Goal: Find specific page/section: Find specific page/section

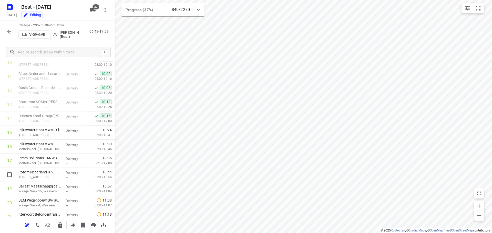
scroll to position [179, 0]
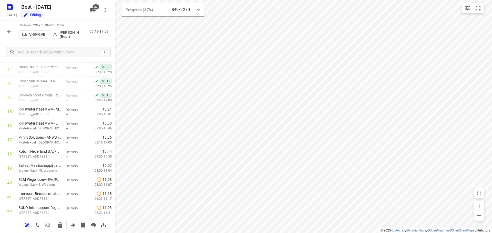
click at [7, 34] on icon "button" at bounding box center [9, 32] width 6 height 6
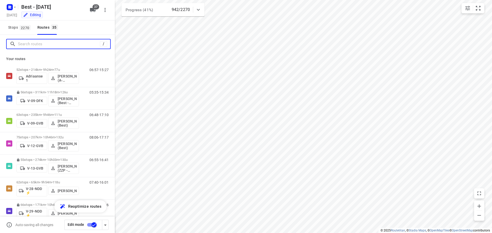
click at [48, 44] on input "Search routes" at bounding box center [59, 44] width 82 height 8
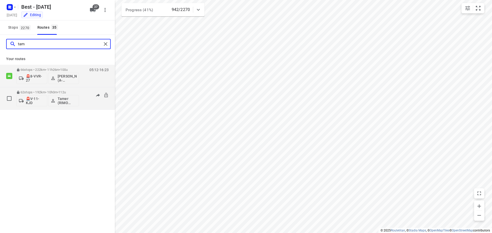
type input "tam"
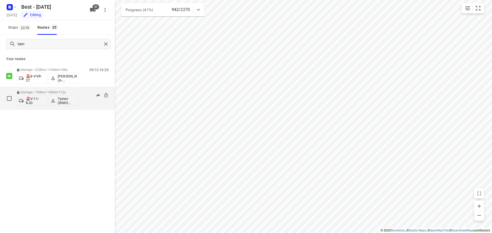
click at [82, 100] on div "62 stops • 192km • 10h0m • 112u 🚨V-11-KJD Tamer (RIMO logistics - Best - ZZP) 0…" at bounding box center [65, 98] width 98 height 21
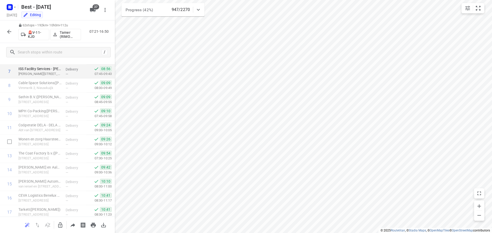
scroll to position [77, 0]
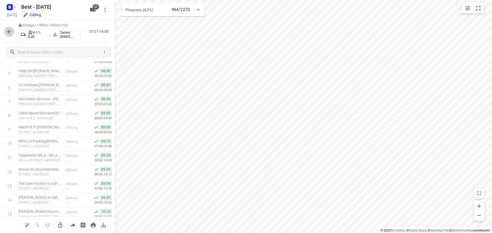
click at [5, 30] on button "button" at bounding box center [9, 32] width 10 height 10
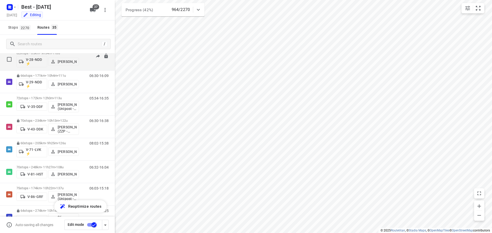
scroll to position [128, 0]
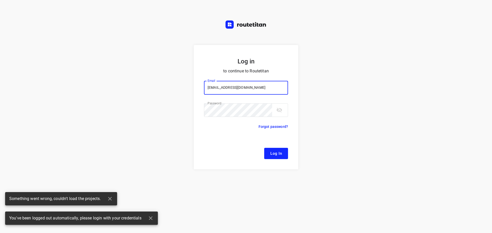
click at [268, 144] on form "Log in to continue to Routetitan Email [EMAIL_ADDRESS][DOMAIN_NAME] Email ​ Pas…" at bounding box center [246, 107] width 104 height 124
click at [272, 149] on button "Log In" at bounding box center [276, 153] width 24 height 11
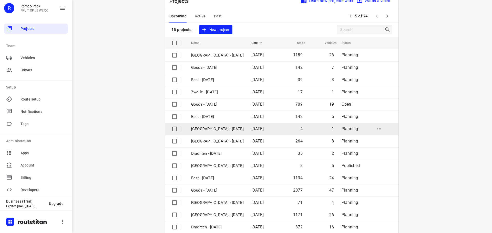
scroll to position [26, 0]
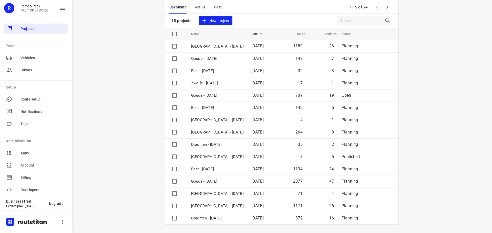
click at [387, 6] on icon "button" at bounding box center [387, 7] width 6 height 6
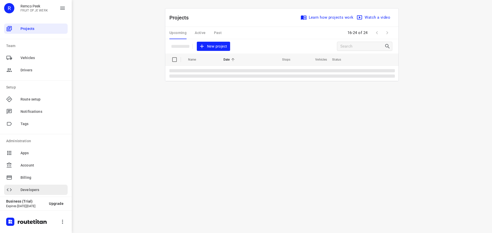
scroll to position [0, 0]
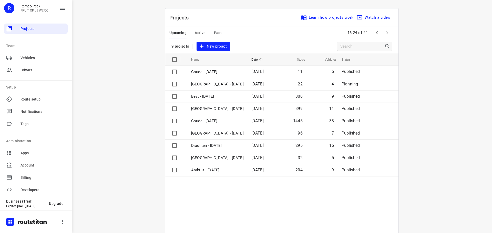
click at [465, 149] on div "i © 2025 Routetitan , © Stadia Maps , © OpenMapTiles © OpenStreetMap contributo…" at bounding box center [282, 116] width 420 height 233
click at [382, 31] on span at bounding box center [387, 33] width 10 height 10
drag, startPoint x: 121, startPoint y: 72, endPoint x: 120, endPoint y: 77, distance: 5.5
click at [122, 72] on div "i © 2025 Routetitan , © Stadia Maps , © OpenMapTiles © OpenStreetMap contributo…" at bounding box center [282, 116] width 420 height 233
click at [200, 33] on span "Active" at bounding box center [200, 33] width 11 height 6
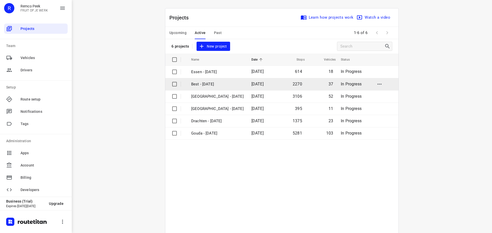
click at [202, 86] on p "Best - [DATE]" at bounding box center [217, 84] width 52 height 6
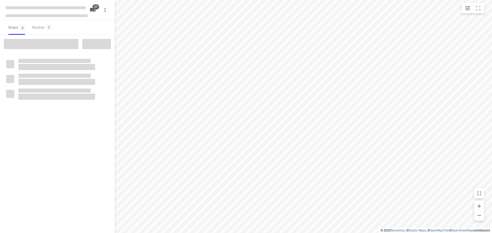
checkbox input "true"
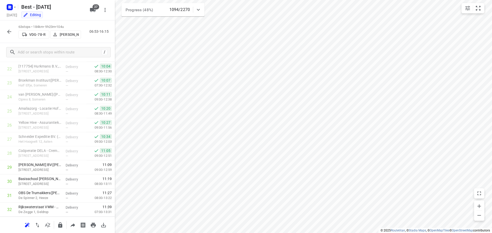
scroll to position [384, 0]
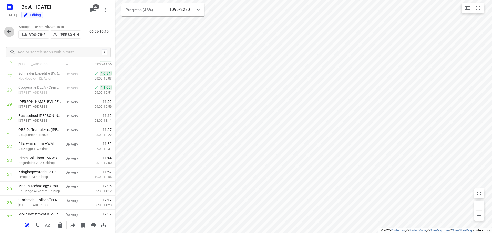
click at [6, 33] on button "button" at bounding box center [9, 32] width 10 height 10
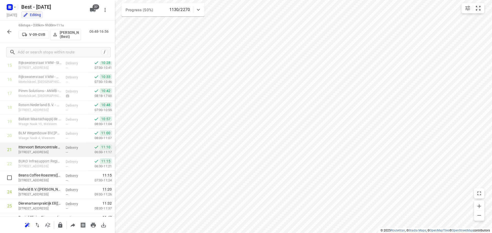
scroll to position [230, 0]
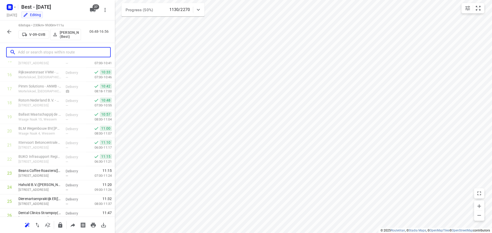
click at [54, 48] on input "text" at bounding box center [64, 52] width 92 height 8
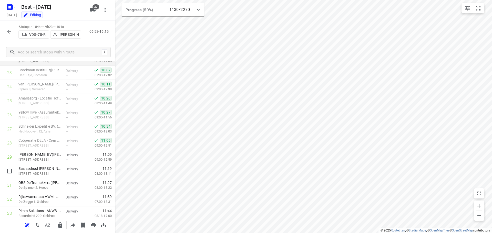
scroll to position [358, 0]
